Goal: Task Accomplishment & Management: Complete application form

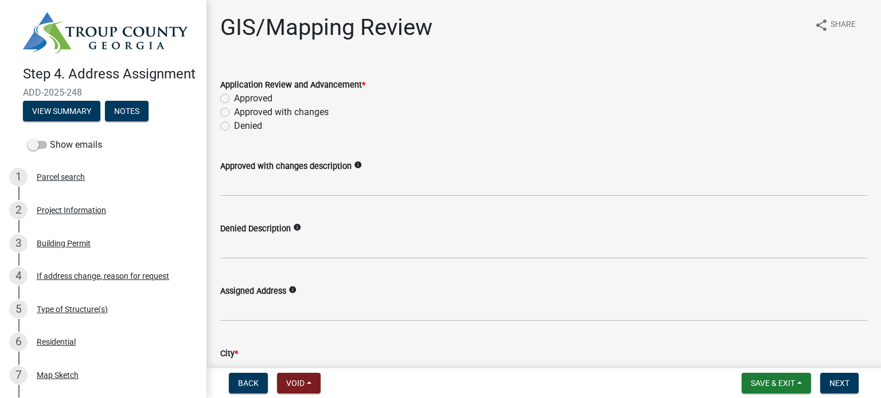
click at [234, 97] on label "Approved" at bounding box center [253, 99] width 38 height 14
click at [234, 97] on input "Approved" at bounding box center [237, 95] width 7 height 7
radio input "true"
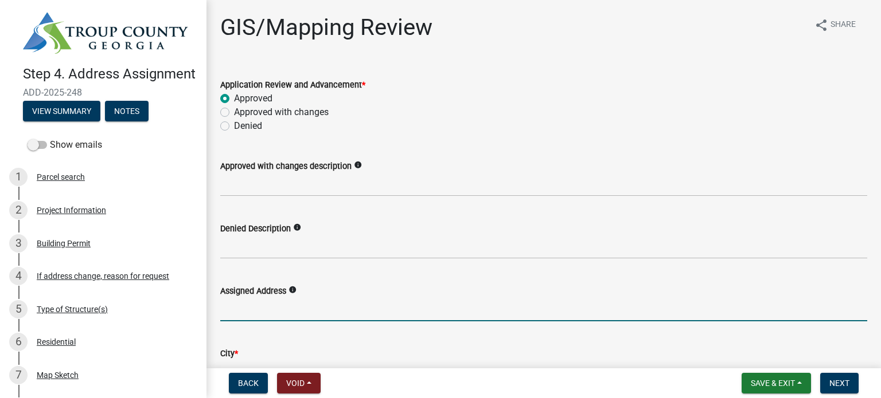
click at [248, 307] on input "Assigned Address" at bounding box center [543, 310] width 647 height 24
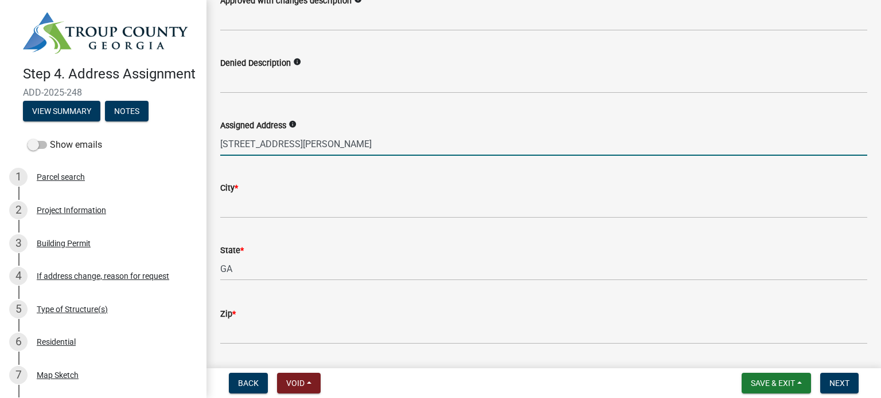
scroll to position [172, 0]
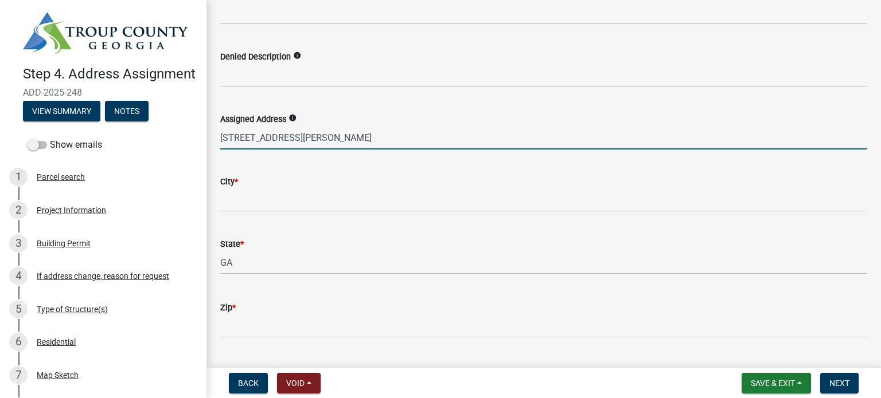
type input "[STREET_ADDRESS][PERSON_NAME]"
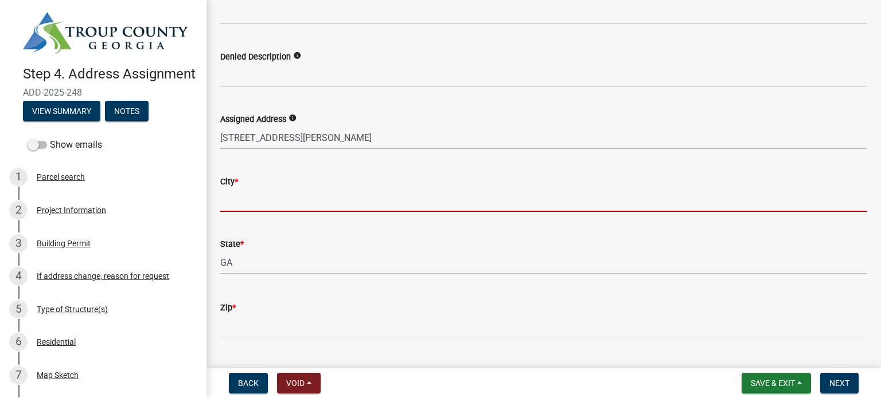
click at [245, 206] on input "City *" at bounding box center [543, 201] width 647 height 24
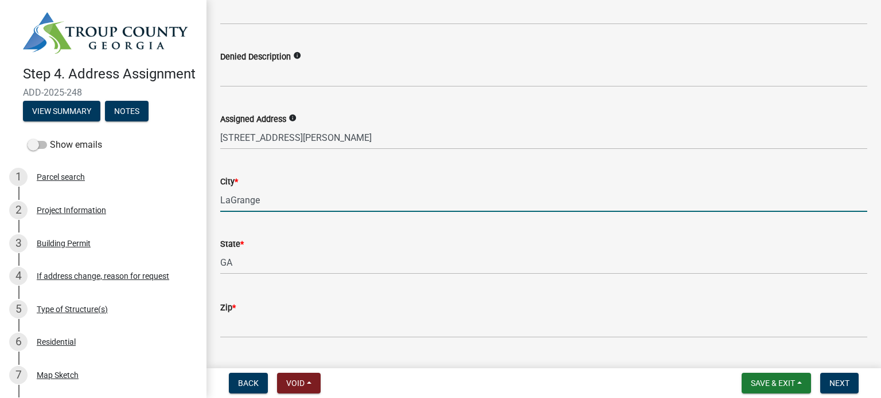
type input "LaGrange"
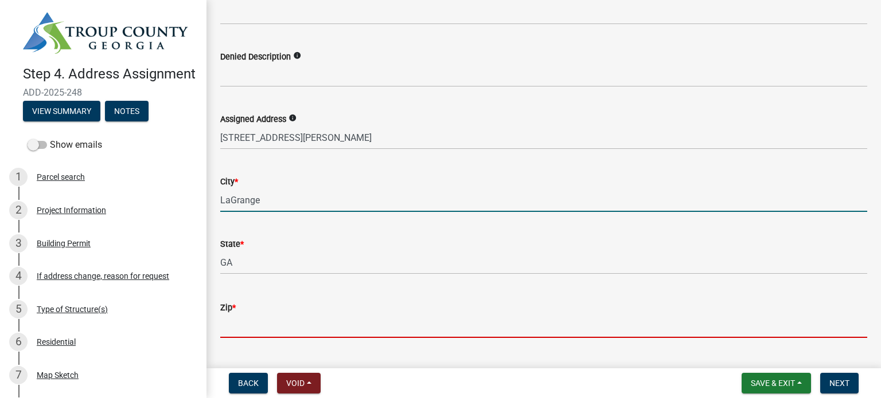
click at [235, 329] on input "Zip *" at bounding box center [543, 327] width 647 height 24
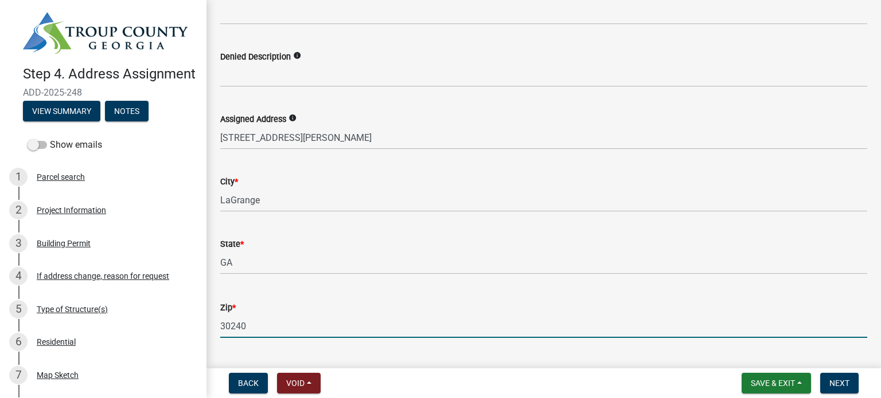
scroll to position [344, 0]
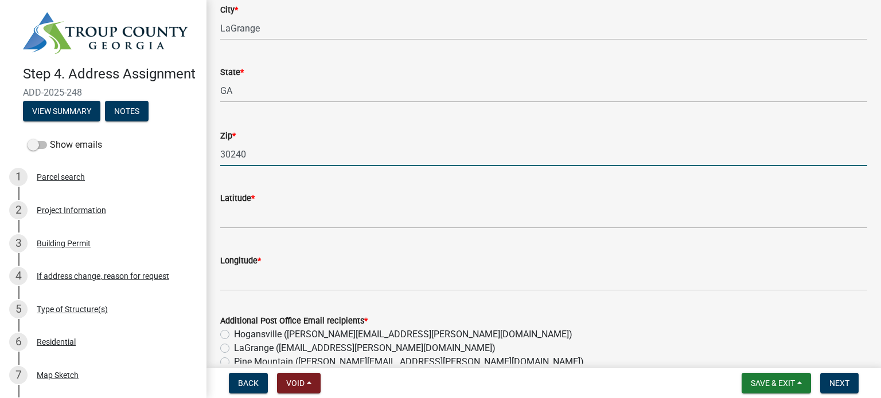
type input "30240"
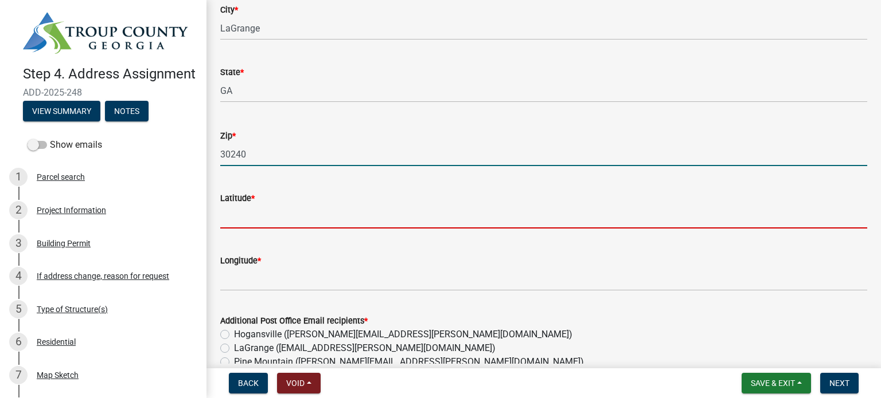
click at [248, 221] on input "Latitude *" at bounding box center [543, 217] width 647 height 24
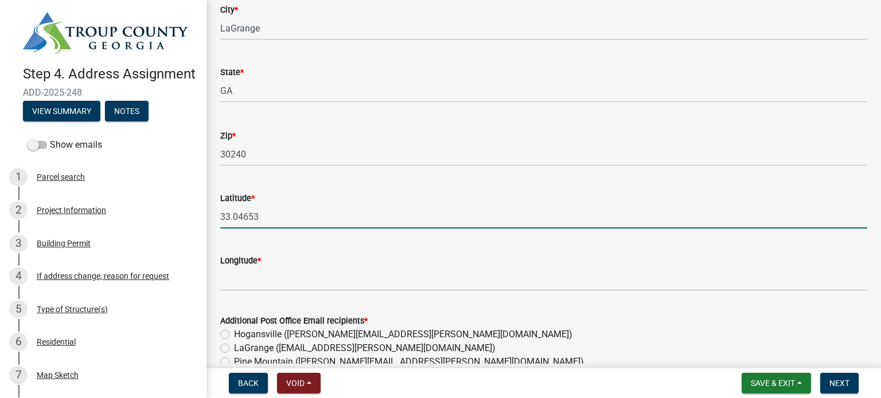
type input "33.04653"
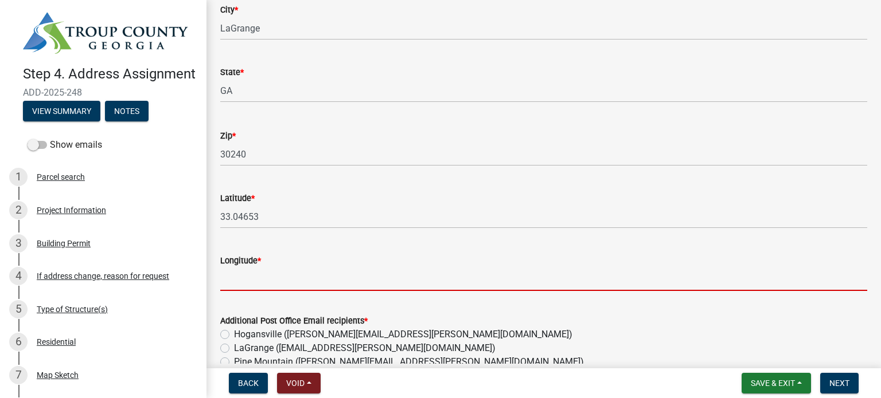
click at [233, 277] on input "Longitude *" at bounding box center [543, 280] width 647 height 24
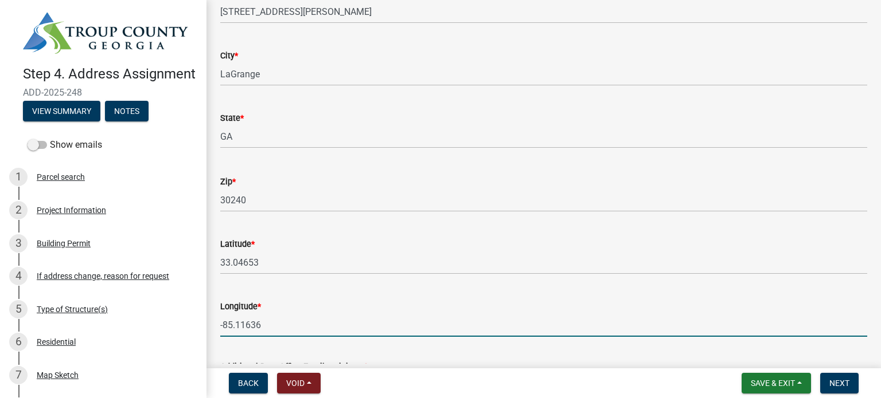
scroll to position [401, 0]
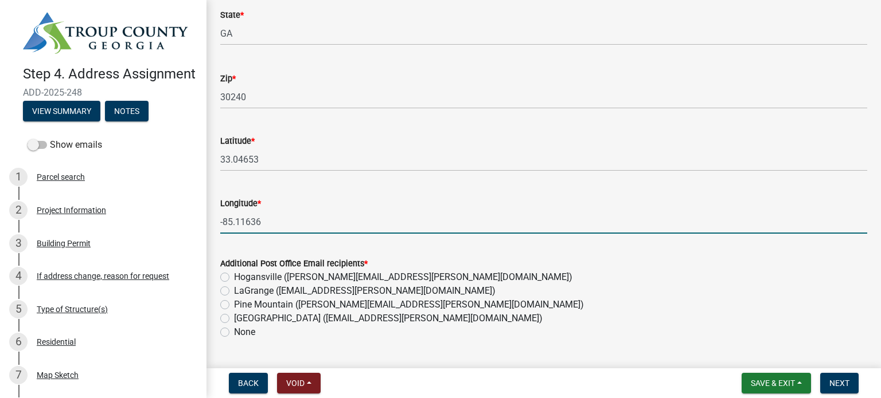
type input "-85.11636"
click at [234, 291] on label "LaGrange ([EMAIL_ADDRESS][PERSON_NAME][DOMAIN_NAME])" at bounding box center [364, 291] width 261 height 14
click at [234, 291] on input "LaGrange ([EMAIL_ADDRESS][PERSON_NAME][DOMAIN_NAME])" at bounding box center [237, 287] width 7 height 7
radio input "true"
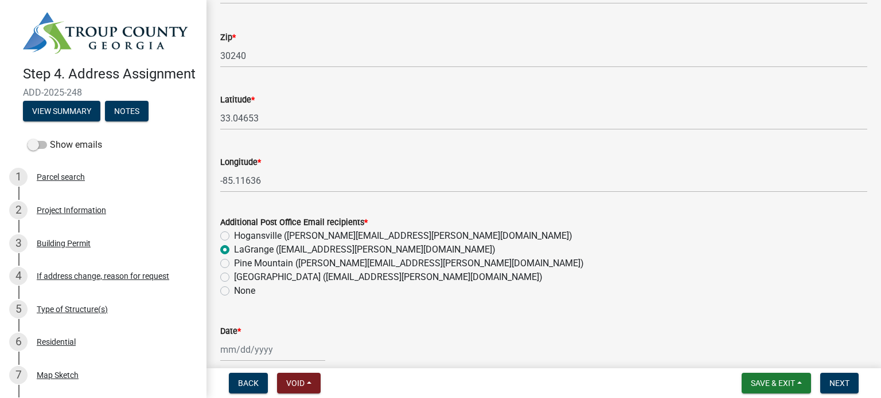
scroll to position [459, 0]
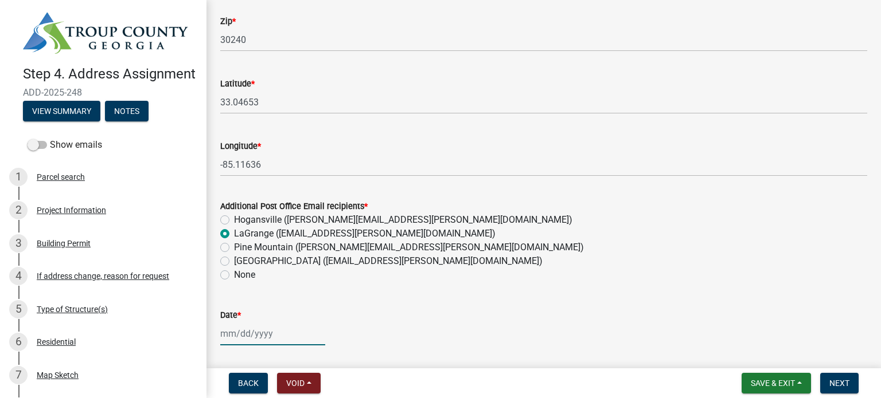
click at [226, 336] on div at bounding box center [272, 334] width 105 height 24
select select "10"
select select "2025"
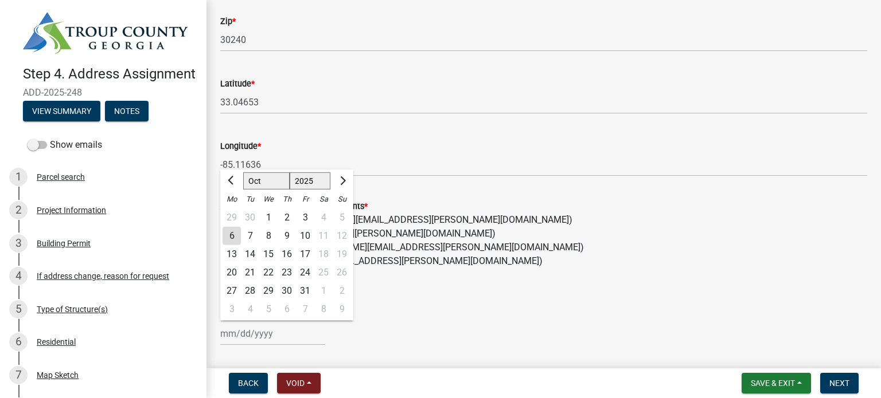
click at [230, 233] on div "6" at bounding box center [231, 236] width 18 height 18
type input "[DATE]"
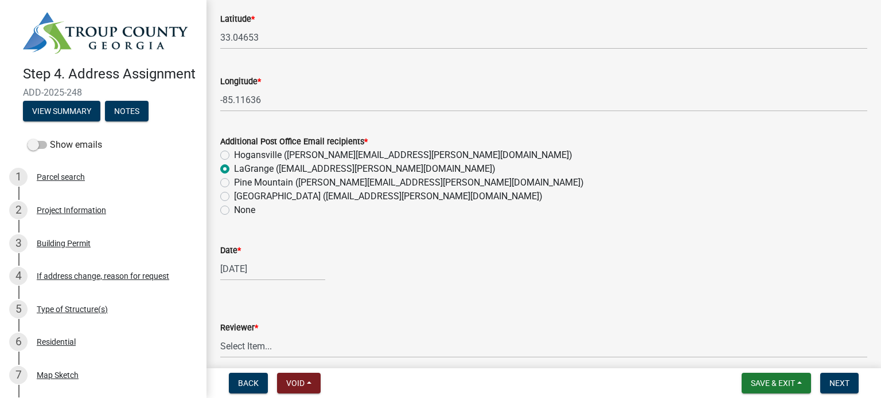
scroll to position [573, 0]
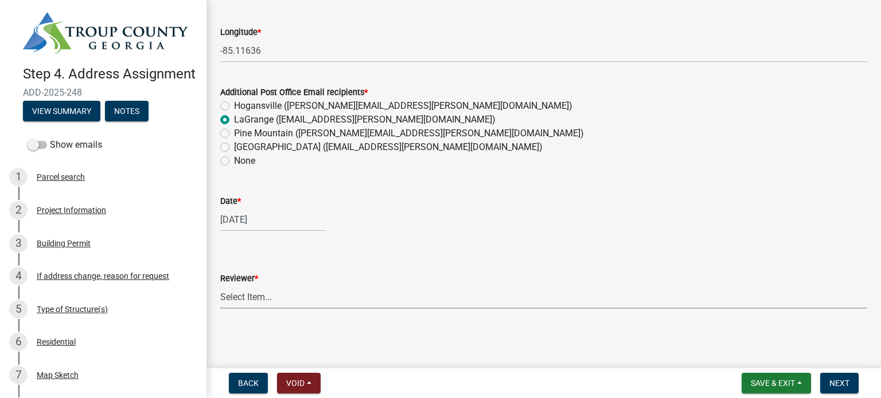
click at [233, 298] on select "Select Item... [PERSON_NAME]" at bounding box center [543, 298] width 647 height 24
click at [220, 286] on select "Select Item... [PERSON_NAME]" at bounding box center [543, 298] width 647 height 24
select select "92dbff7c-e58a-4509-911f-9fde1b54cc95"
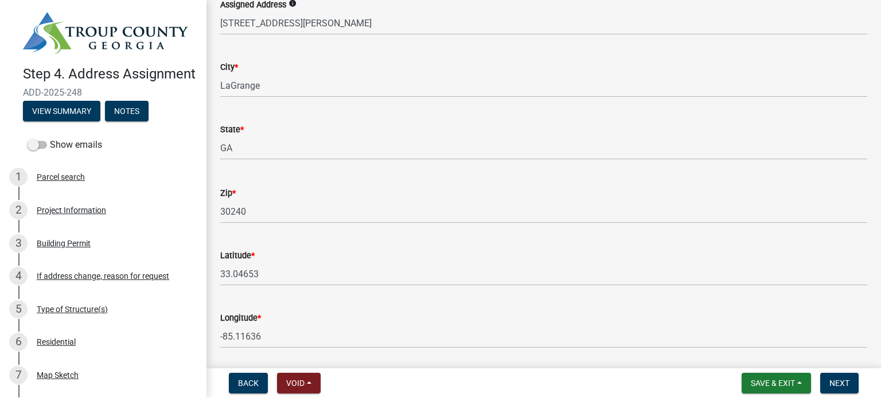
scroll to position [401, 0]
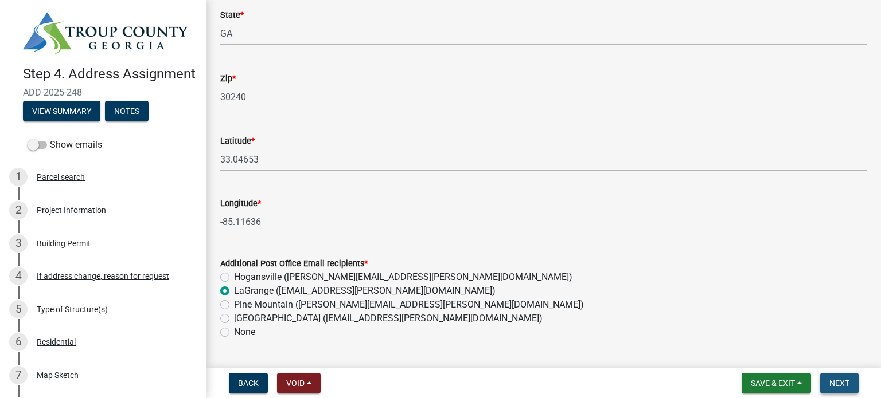
click at [837, 383] on span "Next" at bounding box center [839, 383] width 20 height 9
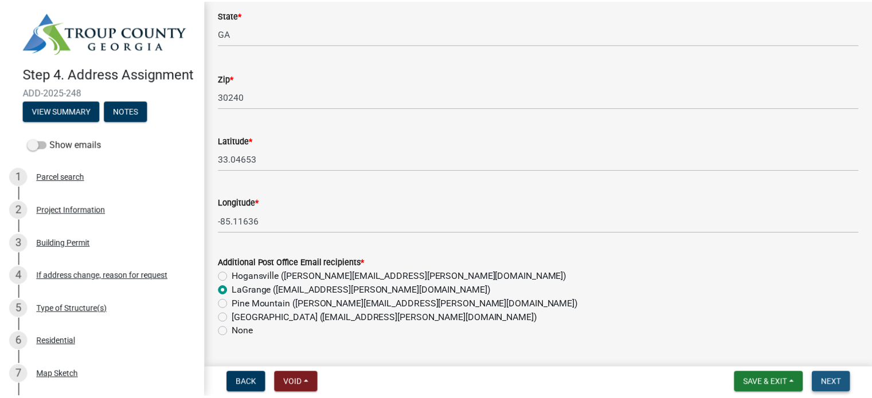
scroll to position [0, 0]
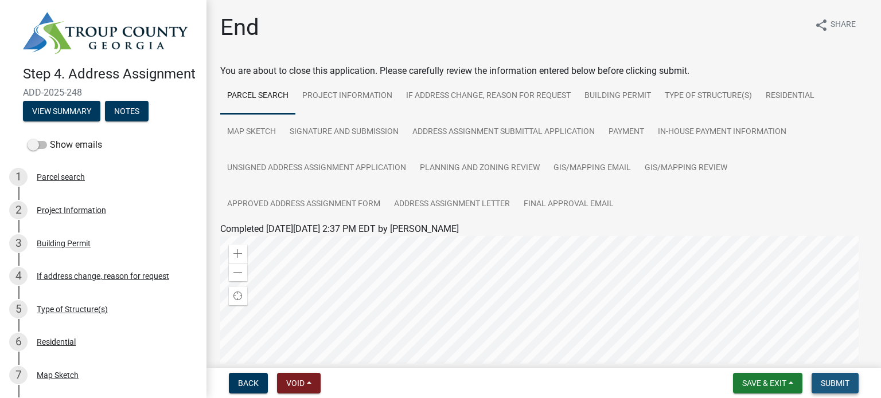
click at [836, 380] on span "Submit" at bounding box center [834, 383] width 29 height 9
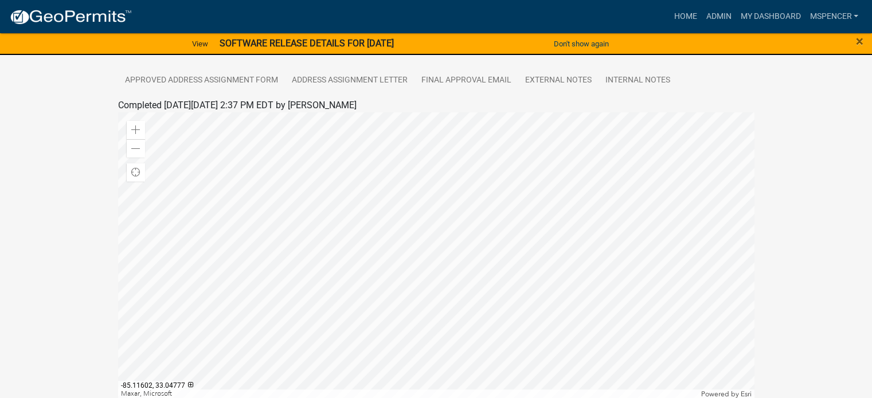
scroll to position [317, 0]
